Goal: Find specific page/section: Find specific page/section

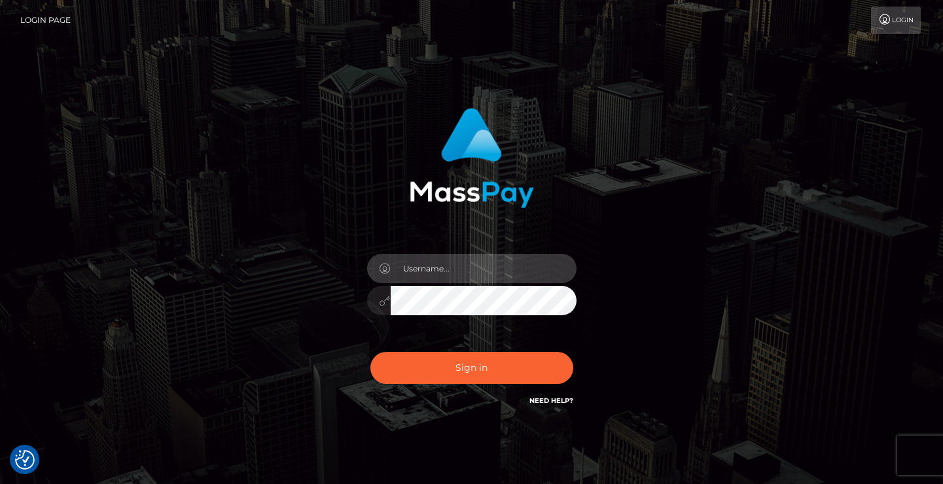
type input "Lou Jacobée"
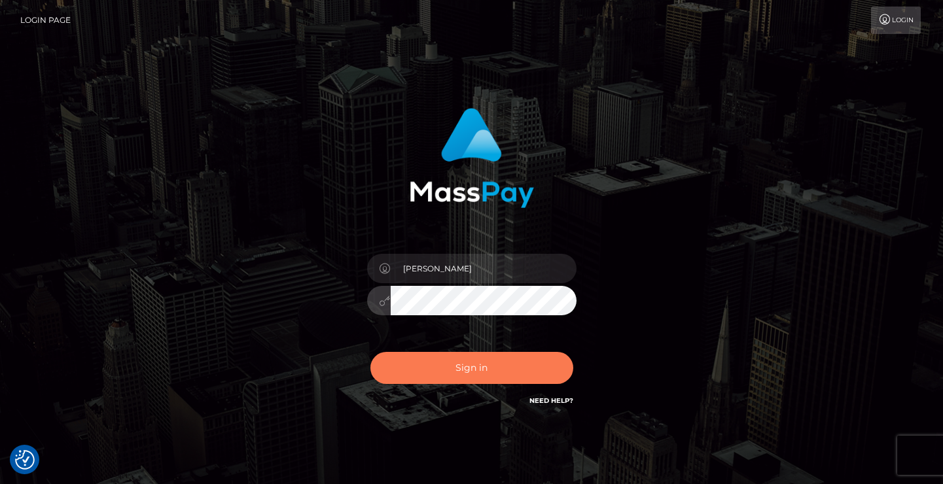
click at [482, 377] on button "Sign in" at bounding box center [471, 368] width 203 height 32
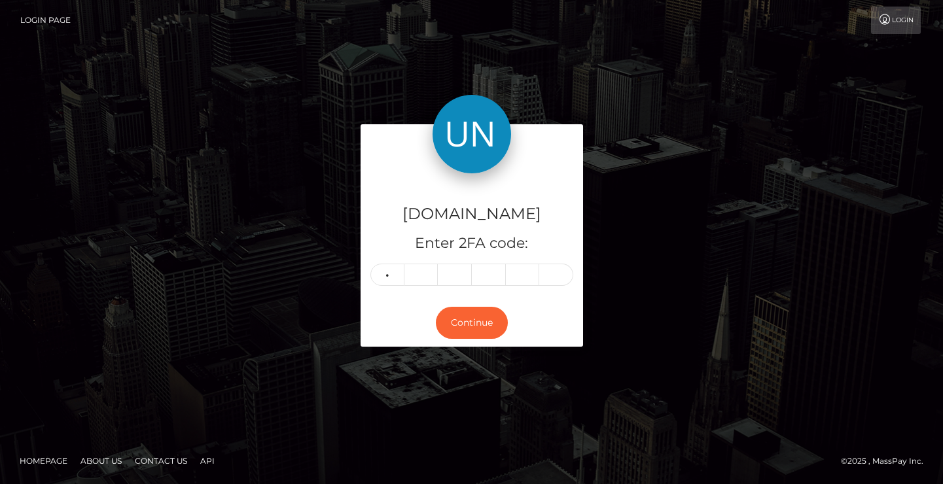
type input "3"
type input "1"
type input "9"
type input "4"
type input "2"
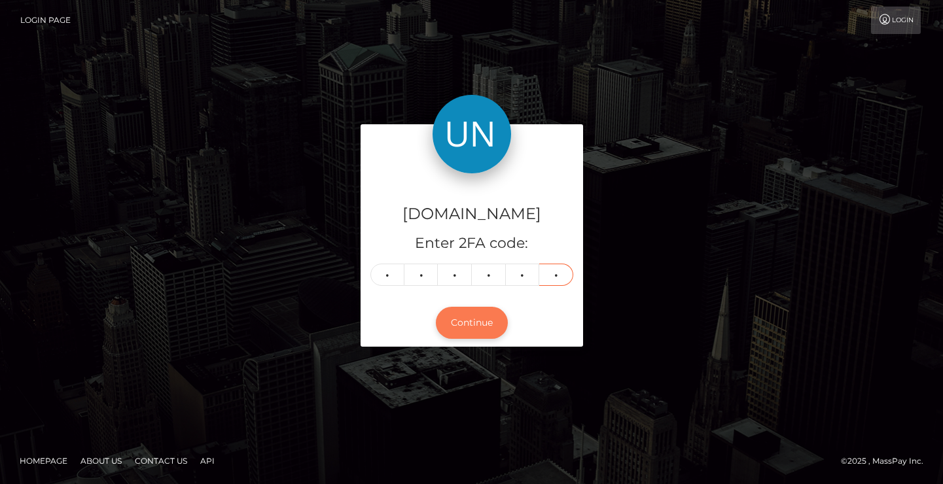
type input "8"
click at [470, 330] on button "Continue" at bounding box center [472, 323] width 72 height 32
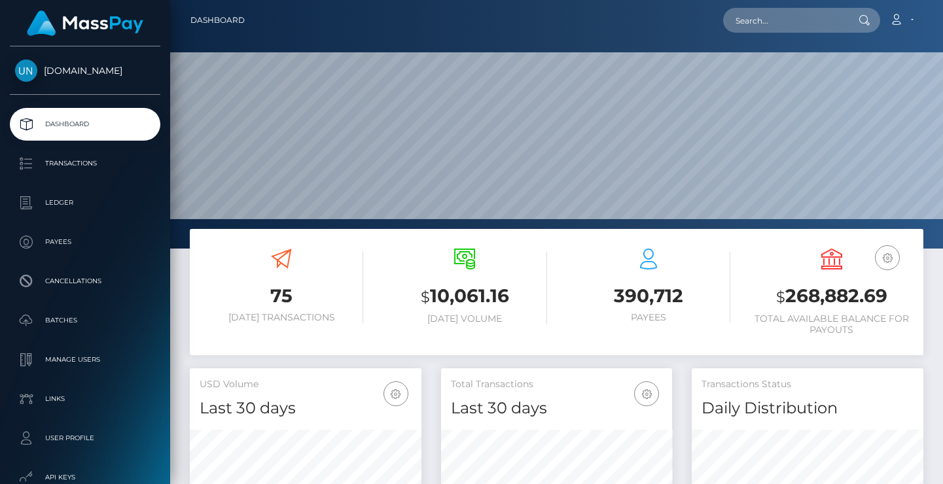
scroll to position [231, 231]
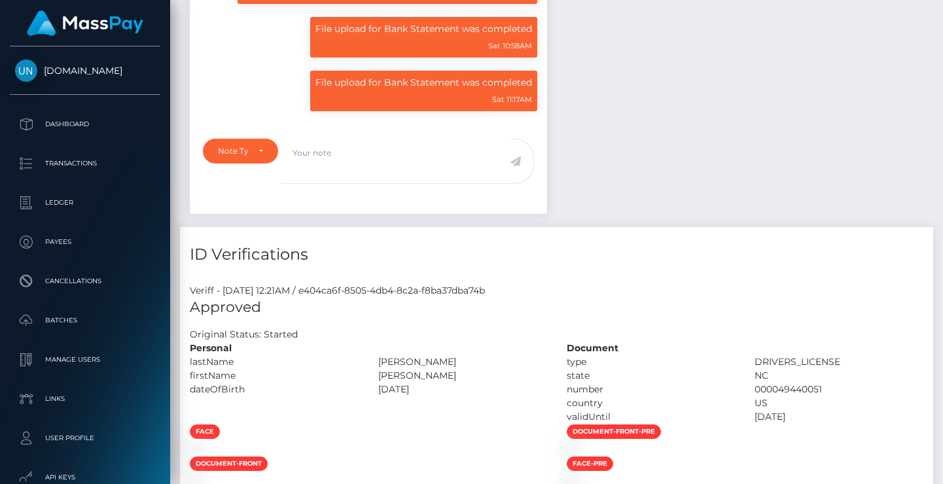
scroll to position [747, 0]
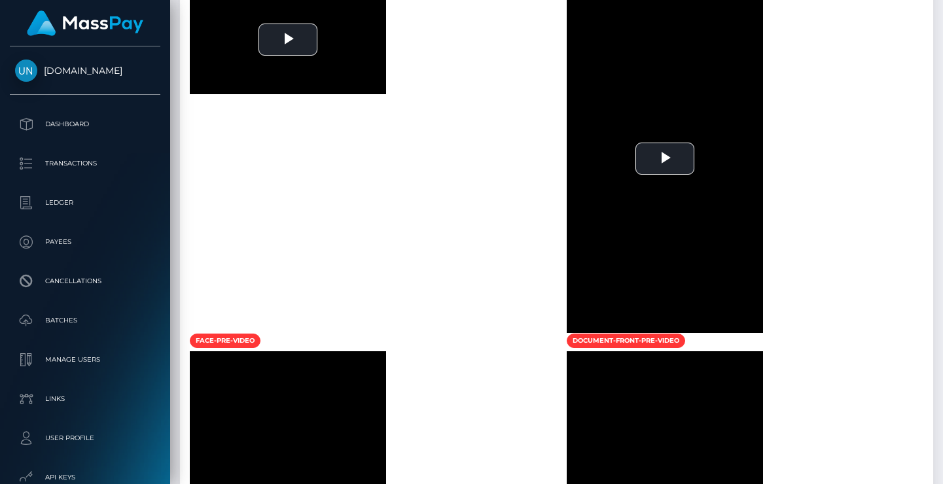
scroll to position [840, 0]
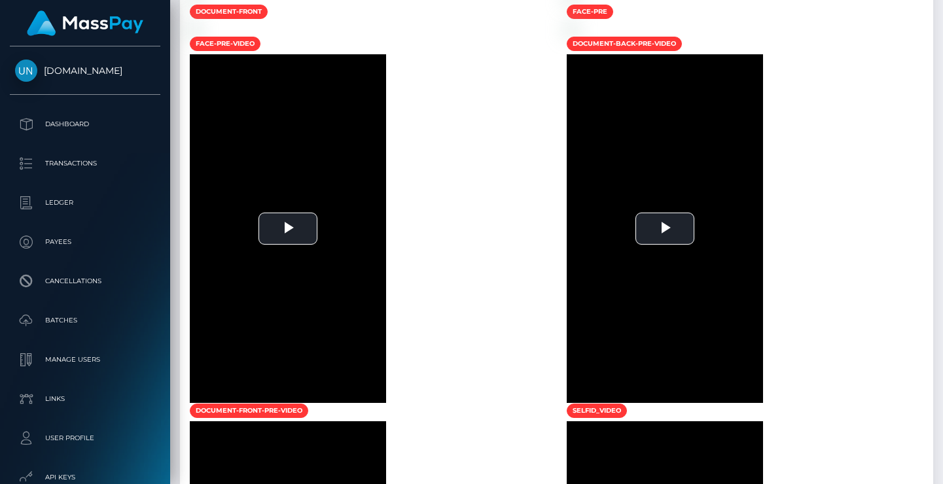
scroll to position [990, 0]
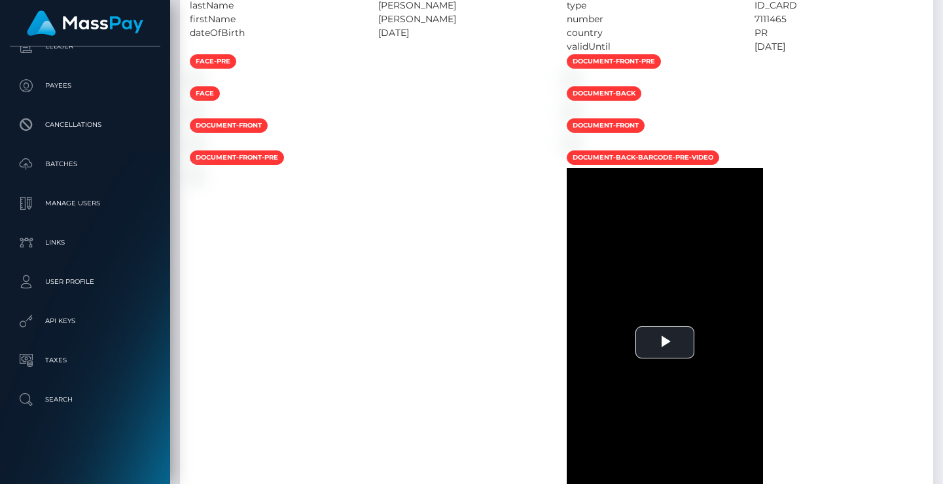
scroll to position [768, 0]
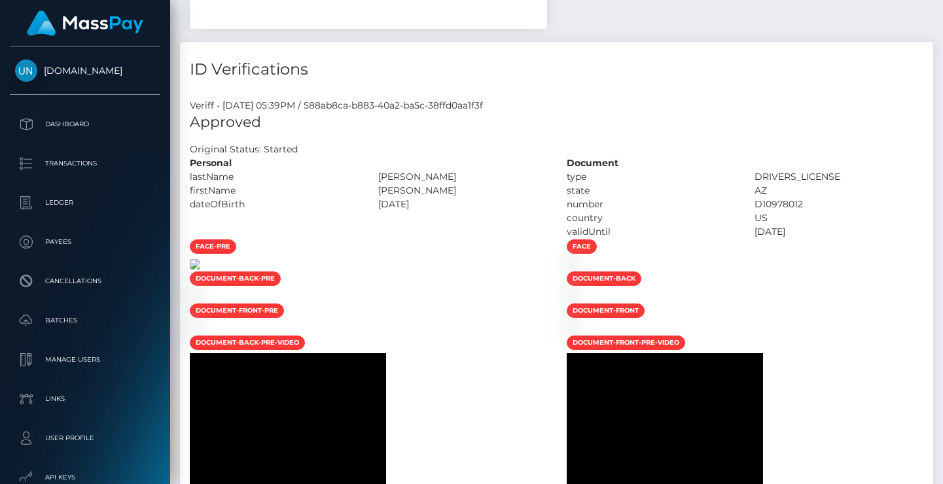
scroll to position [754, 0]
